Goal: Task Accomplishment & Management: Use online tool/utility

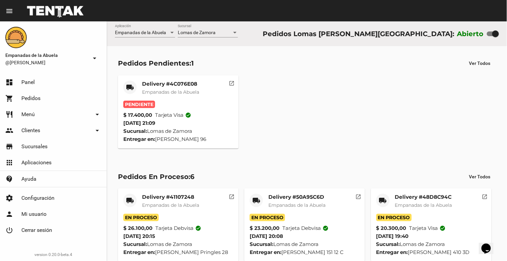
click at [171, 92] on span "Empanadas de la Abuela" at bounding box center [170, 92] width 57 height 6
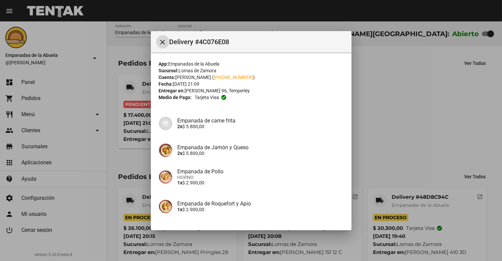
scroll to position [51, 0]
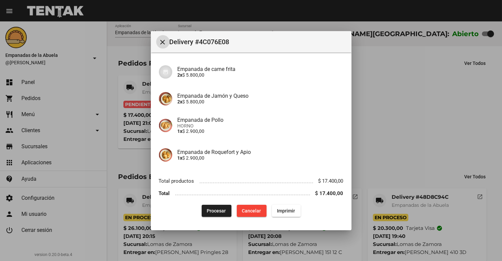
click at [215, 211] on span "Procesar" at bounding box center [216, 210] width 19 height 5
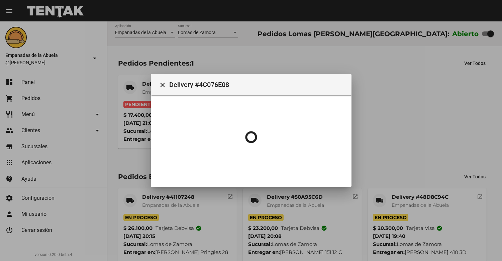
scroll to position [0, 0]
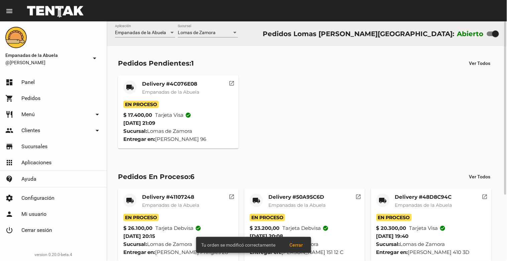
click at [144, 85] on mat-card-title "Delivery #4C076E08" at bounding box center [170, 84] width 57 height 7
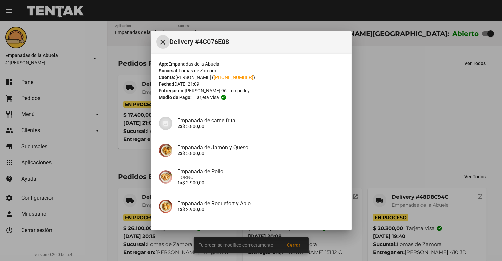
scroll to position [51, 0]
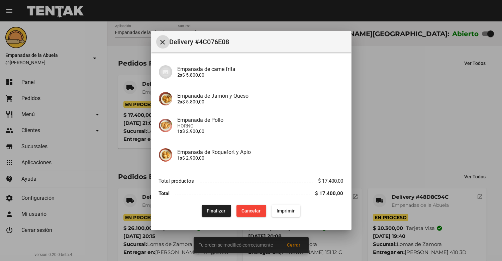
click at [284, 207] on button "Imprimir" at bounding box center [285, 211] width 29 height 12
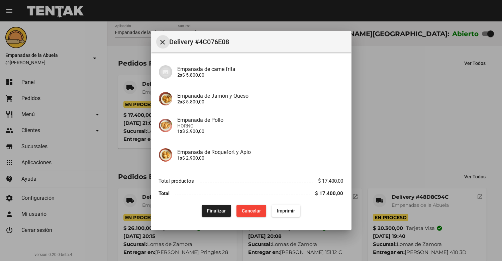
click at [164, 41] on mat-icon "close" at bounding box center [163, 42] width 8 height 8
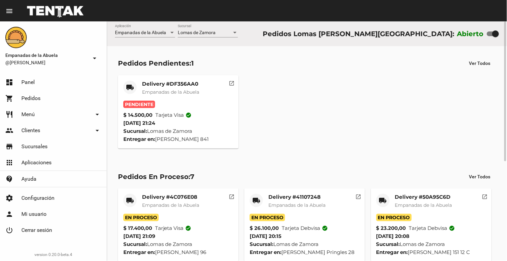
click at [165, 83] on mat-card-title "Delivery #DF356AA0" at bounding box center [170, 84] width 57 height 7
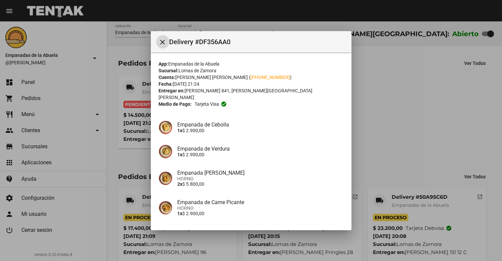
scroll to position [46, 0]
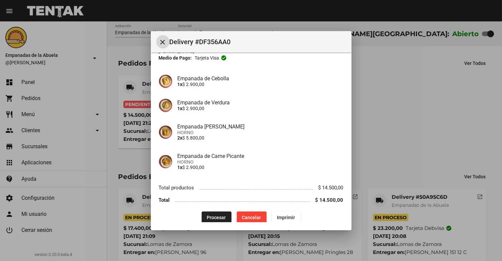
click at [213, 213] on button "Procesar" at bounding box center [217, 217] width 30 height 12
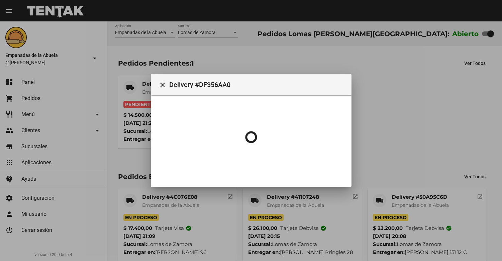
scroll to position [0, 0]
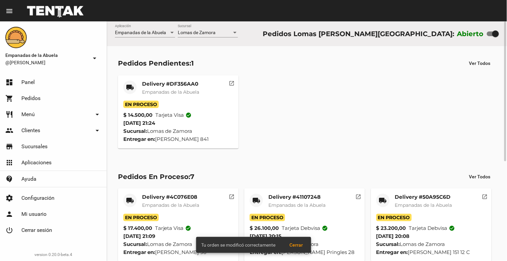
click at [164, 85] on mat-card-title "Delivery #DF356AA0" at bounding box center [170, 84] width 57 height 7
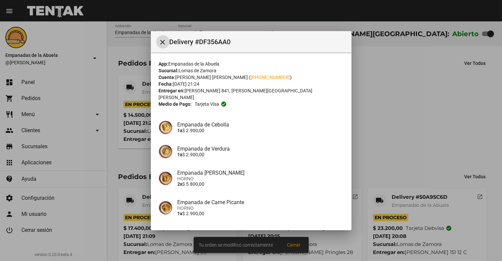
scroll to position [46, 0]
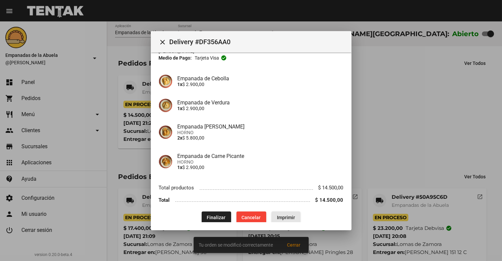
click at [284, 214] on button "Imprimir" at bounding box center [285, 217] width 29 height 12
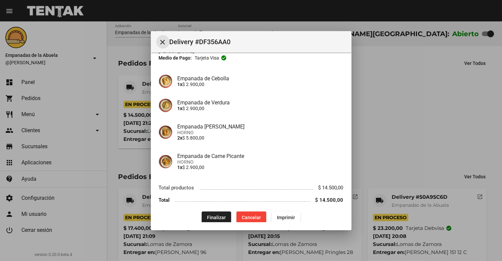
click at [160, 35] on button "close" at bounding box center [162, 41] width 13 height 13
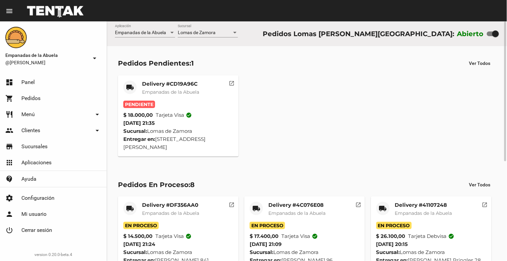
click at [165, 87] on mat-card-title "Delivery #CD19A96C" at bounding box center [170, 84] width 57 height 7
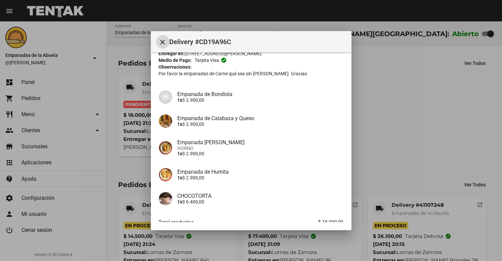
scroll to position [78, 0]
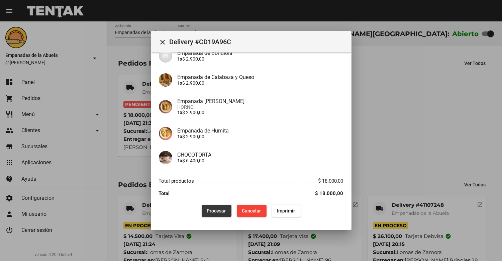
click at [208, 208] on span "Procesar" at bounding box center [216, 210] width 19 height 5
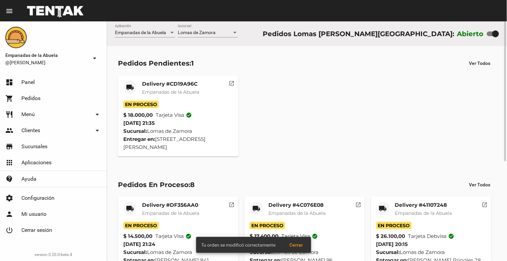
click at [164, 85] on mat-card-title "Delivery #CD19A96C" at bounding box center [170, 84] width 57 height 7
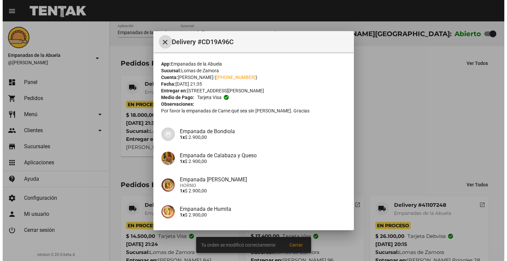
scroll to position [78, 0]
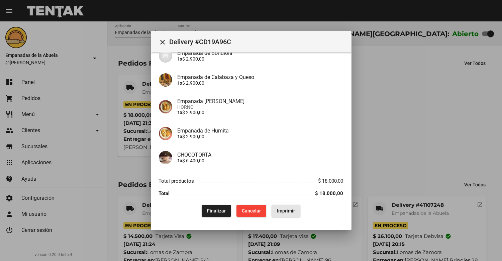
click at [282, 207] on button "Imprimir" at bounding box center [285, 211] width 29 height 12
click at [163, 39] on mat-icon "close" at bounding box center [163, 42] width 8 height 8
